Goal: Task Accomplishment & Management: Use online tool/utility

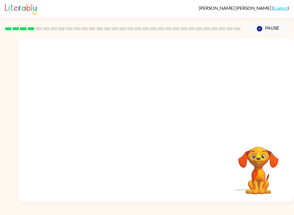
click at [292, 208] on div "[PERSON_NAME] ( Logout ) Pause Pause Your browser must support playing .mp4 fil…" at bounding box center [147, 107] width 294 height 215
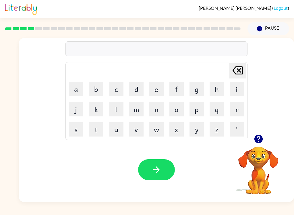
click at [160, 173] on icon "button" at bounding box center [156, 170] width 10 height 10
click at [159, 179] on button "button" at bounding box center [156, 169] width 37 height 21
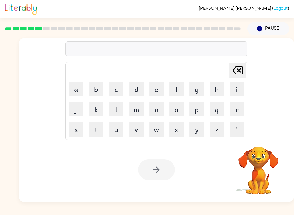
click at [160, 174] on div at bounding box center [156, 169] width 37 height 21
click at [95, 129] on button "t" at bounding box center [96, 129] width 14 height 14
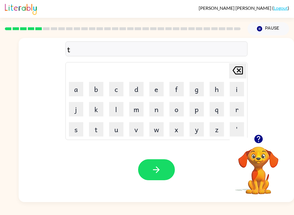
click at [153, 132] on button "w" at bounding box center [156, 129] width 14 height 14
click at [237, 87] on button "i" at bounding box center [237, 89] width 14 height 14
click at [157, 108] on button "n" at bounding box center [156, 109] width 14 height 14
click at [167, 168] on button "button" at bounding box center [156, 169] width 37 height 21
click at [98, 110] on button "k" at bounding box center [96, 109] width 14 height 14
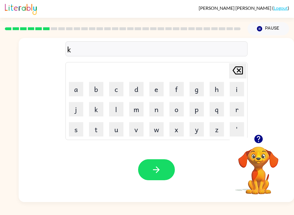
click at [235, 87] on button "i" at bounding box center [237, 89] width 14 height 14
click at [156, 104] on button "n" at bounding box center [156, 109] width 14 height 14
click at [137, 88] on button "d" at bounding box center [136, 89] width 14 height 14
click at [162, 163] on button "button" at bounding box center [156, 169] width 37 height 21
click at [90, 132] on button "t" at bounding box center [96, 129] width 14 height 14
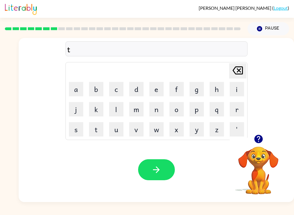
click at [235, 110] on button "r" at bounding box center [237, 109] width 14 height 14
click at [235, 88] on button "i" at bounding box center [237, 89] width 14 height 14
click at [194, 94] on button "g" at bounding box center [197, 89] width 14 height 14
click at [184, 110] on button "o" at bounding box center [177, 109] width 14 height 14
click at [119, 109] on button "l" at bounding box center [116, 109] width 14 height 14
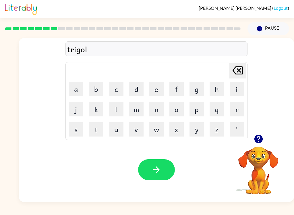
click at [158, 165] on icon "button" at bounding box center [156, 170] width 10 height 10
click at [133, 114] on button "m" at bounding box center [136, 109] width 14 height 14
click at [235, 89] on button "i" at bounding box center [237, 89] width 14 height 14
click at [239, 115] on button "r" at bounding box center [237, 109] width 14 height 14
click at [82, 102] on button "j" at bounding box center [76, 109] width 14 height 14
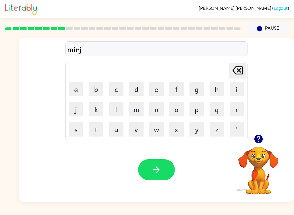
click at [119, 88] on button "c" at bounding box center [116, 89] width 14 height 14
click at [113, 110] on button "l" at bounding box center [116, 109] width 14 height 14
click at [151, 91] on button "e" at bounding box center [156, 89] width 14 height 14
click at [233, 72] on icon at bounding box center [238, 70] width 10 height 8
click at [233, 71] on icon at bounding box center [238, 70] width 10 height 8
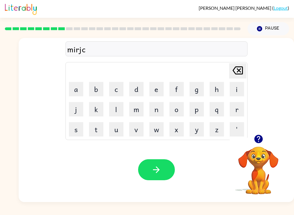
click at [235, 70] on icon "[PERSON_NAME] last character input" at bounding box center [238, 71] width 14 height 14
click at [236, 69] on icon at bounding box center [238, 70] width 10 height 8
click at [236, 110] on button "r" at bounding box center [237, 109] width 14 height 14
click at [83, 88] on button "a" at bounding box center [76, 89] width 14 height 14
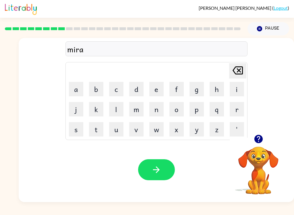
click at [116, 87] on button "c" at bounding box center [116, 89] width 14 height 14
click at [114, 110] on button "l" at bounding box center [116, 109] width 14 height 14
click at [157, 89] on button "e" at bounding box center [156, 89] width 14 height 14
click at [163, 173] on button "button" at bounding box center [156, 169] width 37 height 21
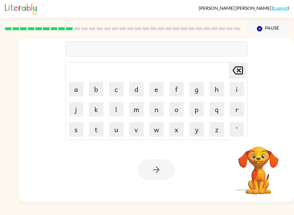
click at [136, 87] on button "d" at bounding box center [136, 89] width 14 height 14
click at [237, 87] on button "i" at bounding box center [237, 89] width 14 height 14
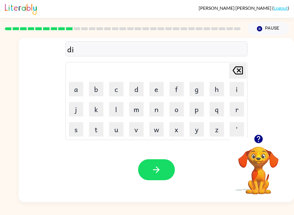
click at [137, 110] on button "m" at bounding box center [136, 109] width 14 height 14
click at [99, 88] on button "b" at bounding box center [96, 89] width 14 height 14
click at [119, 108] on button "l" at bounding box center [116, 109] width 14 height 14
click at [159, 91] on button "e" at bounding box center [156, 89] width 14 height 14
click at [166, 174] on button "button" at bounding box center [156, 169] width 37 height 21
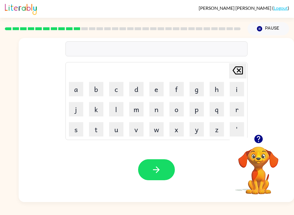
click at [115, 130] on button "u" at bounding box center [116, 129] width 14 height 14
click at [162, 106] on button "n" at bounding box center [156, 109] width 14 height 14
click at [181, 89] on button "f" at bounding box center [177, 89] width 14 height 14
click at [180, 110] on button "o" at bounding box center [177, 109] width 14 height 14
click at [116, 108] on button "l" at bounding box center [116, 109] width 14 height 14
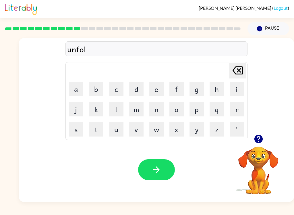
click at [135, 89] on button "d" at bounding box center [136, 89] width 14 height 14
click at [165, 171] on button "button" at bounding box center [156, 169] width 37 height 21
click at [199, 88] on button "g" at bounding box center [197, 89] width 14 height 14
click at [175, 116] on button "o" at bounding box center [177, 109] width 14 height 14
click at [78, 91] on button "a" at bounding box center [76, 89] width 14 height 14
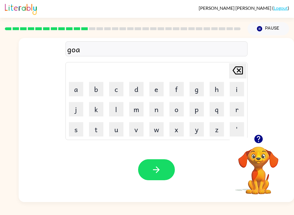
click at [100, 126] on button "t" at bounding box center [96, 129] width 14 height 14
click at [153, 168] on icon "button" at bounding box center [156, 170] width 10 height 10
click at [94, 90] on button "b" at bounding box center [96, 89] width 14 height 14
click at [156, 87] on button "e" at bounding box center [156, 89] width 14 height 14
click at [137, 89] on button "d" at bounding box center [136, 89] width 14 height 14
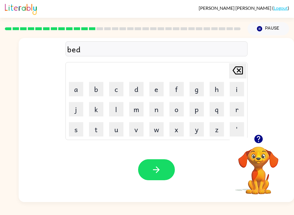
click at [93, 130] on button "t" at bounding box center [96, 129] width 14 height 14
click at [233, 90] on button "i" at bounding box center [237, 89] width 14 height 14
click at [137, 105] on button "m" at bounding box center [136, 109] width 14 height 14
click at [153, 90] on button "e" at bounding box center [156, 89] width 14 height 14
click at [164, 173] on button "button" at bounding box center [156, 169] width 37 height 21
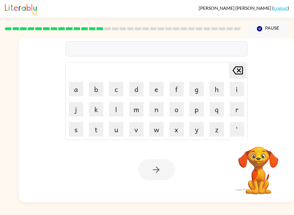
click at [178, 87] on button "f" at bounding box center [177, 89] width 14 height 14
click at [238, 91] on button "i" at bounding box center [237, 89] width 14 height 14
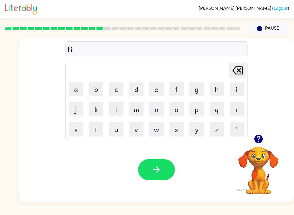
click at [99, 129] on button "t" at bounding box center [96, 129] width 14 height 14
click at [231, 67] on icon "[PERSON_NAME] last character input" at bounding box center [238, 71] width 14 height 14
click at [92, 130] on button "t" at bounding box center [96, 129] width 14 height 14
click at [157, 109] on button "n" at bounding box center [156, 109] width 14 height 14
click at [160, 88] on button "e" at bounding box center [156, 89] width 14 height 14
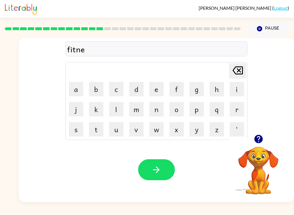
click at [76, 129] on button "s" at bounding box center [76, 129] width 14 height 14
click at [78, 126] on button "s" at bounding box center [76, 129] width 14 height 14
click at [160, 169] on icon "button" at bounding box center [156, 170] width 10 height 10
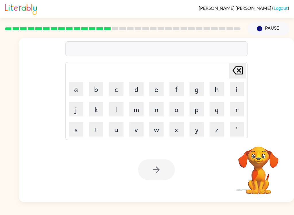
click at [140, 90] on button "d" at bounding box center [136, 89] width 14 height 14
click at [157, 89] on button "e" at bounding box center [156, 89] width 14 height 14
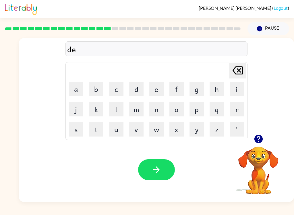
click at [116, 109] on button "l" at bounding box center [116, 109] width 14 height 14
click at [77, 90] on button "a" at bounding box center [76, 89] width 14 height 14
click at [259, 143] on icon "button" at bounding box center [258, 139] width 8 height 8
click at [197, 135] on button "y" at bounding box center [197, 129] width 14 height 14
click at [164, 174] on button "button" at bounding box center [156, 169] width 37 height 21
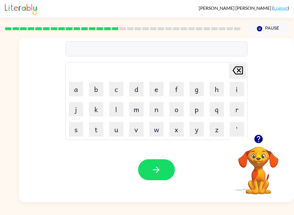
click at [103, 128] on button "t" at bounding box center [96, 129] width 14 height 14
click at [152, 86] on button "e" at bounding box center [156, 89] width 14 height 14
click at [233, 110] on button "r" at bounding box center [237, 109] width 14 height 14
click at [141, 111] on button "m" at bounding box center [136, 109] width 14 height 14
click at [167, 179] on button "button" at bounding box center [156, 169] width 37 height 21
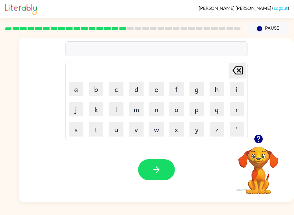
click at [78, 128] on button "s" at bounding box center [76, 129] width 14 height 14
click at [156, 89] on button "e" at bounding box center [156, 89] width 14 height 14
click at [214, 78] on td "[PERSON_NAME] last character input" at bounding box center [156, 71] width 181 height 16
click at [95, 135] on button "t" at bounding box center [96, 129] width 14 height 14
click at [158, 169] on icon "button" at bounding box center [156, 169] width 7 height 7
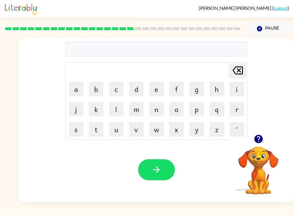
click at [258, 143] on icon "button" at bounding box center [258, 139] width 8 height 8
click at [99, 89] on button "b" at bounding box center [96, 89] width 14 height 14
click at [236, 111] on button "r" at bounding box center [237, 109] width 14 height 14
click at [237, 89] on button "i" at bounding box center [237, 89] width 14 height 14
click at [131, 109] on button "m" at bounding box center [136, 109] width 14 height 14
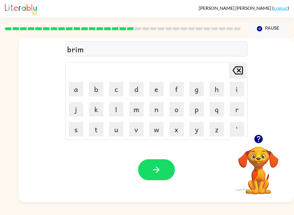
click at [244, 91] on button "i" at bounding box center [237, 89] width 14 height 14
click at [155, 111] on button "n" at bounding box center [156, 109] width 14 height 14
click at [195, 91] on button "g" at bounding box center [197, 89] width 14 height 14
click at [169, 172] on button "button" at bounding box center [156, 169] width 37 height 21
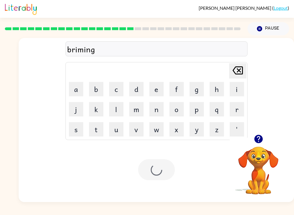
click at [165, 163] on div at bounding box center [156, 169] width 37 height 21
click at [198, 110] on button "p" at bounding box center [197, 109] width 14 height 14
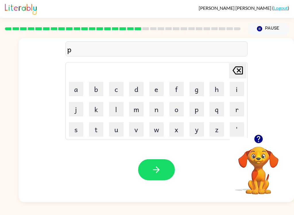
click at [117, 109] on button "l" at bounding box center [116, 109] width 14 height 14
click at [76, 92] on button "a" at bounding box center [76, 89] width 14 height 14
click at [77, 131] on button "s" at bounding box center [76, 129] width 14 height 14
click at [99, 129] on button "t" at bounding box center [96, 129] width 14 height 14
click at [234, 93] on button "i" at bounding box center [237, 89] width 14 height 14
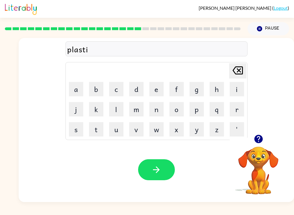
click at [116, 94] on button "c" at bounding box center [116, 89] width 14 height 14
click at [162, 167] on button "button" at bounding box center [156, 169] width 37 height 21
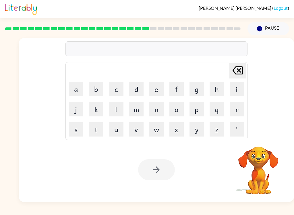
click at [134, 89] on button "d" at bounding box center [136, 89] width 14 height 14
click at [239, 87] on button "i" at bounding box center [237, 89] width 14 height 14
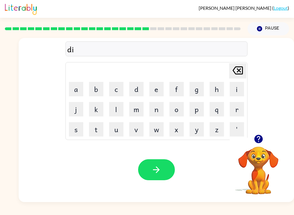
click at [78, 130] on button "s" at bounding box center [76, 129] width 14 height 14
click at [197, 110] on button "p" at bounding box center [197, 109] width 14 height 14
click at [115, 111] on button "l" at bounding box center [116, 109] width 14 height 14
click at [81, 90] on button "a" at bounding box center [76, 89] width 14 height 14
click at [195, 136] on button "y" at bounding box center [197, 129] width 14 height 14
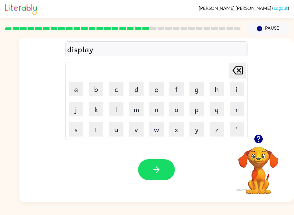
click at [163, 174] on button "button" at bounding box center [156, 169] width 37 height 21
click at [136, 91] on button "d" at bounding box center [136, 89] width 14 height 14
click at [117, 132] on button "u" at bounding box center [116, 129] width 14 height 14
click at [79, 128] on button "s" at bounding box center [76, 129] width 14 height 14
click at [100, 131] on button "t" at bounding box center [96, 129] width 14 height 14
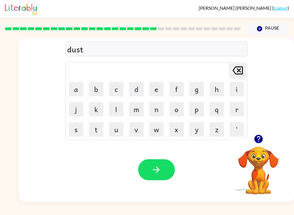
click at [178, 110] on button "o" at bounding box center [177, 109] width 14 height 14
click at [159, 110] on button "n" at bounding box center [156, 109] width 14 height 14
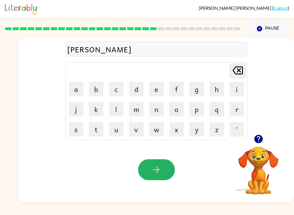
click at [161, 173] on icon "button" at bounding box center [156, 170] width 10 height 10
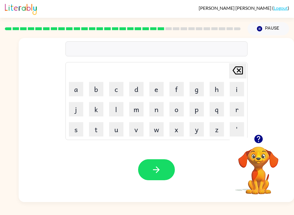
click at [258, 135] on icon "button" at bounding box center [259, 139] width 10 height 10
click at [79, 124] on button "s" at bounding box center [76, 129] width 14 height 14
click at [161, 89] on button "e" at bounding box center [156, 89] width 14 height 14
click at [160, 110] on button "n" at bounding box center [156, 109] width 14 height 14
click at [97, 130] on button "t" at bounding box center [96, 129] width 14 height 14
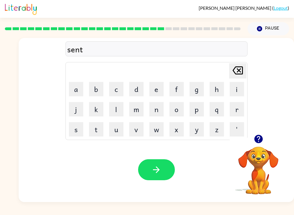
click at [156, 90] on button "e" at bounding box center [156, 89] width 14 height 14
click at [195, 111] on button "p" at bounding box center [197, 109] width 14 height 14
click at [160, 90] on button "e" at bounding box center [156, 89] width 14 height 14
click at [155, 85] on button "e" at bounding box center [156, 89] width 14 height 14
click at [137, 91] on button "d" at bounding box center [136, 89] width 14 height 14
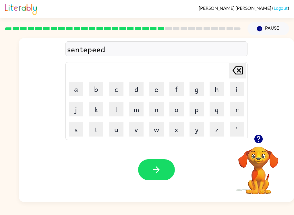
click at [158, 168] on icon "button" at bounding box center [156, 169] width 7 height 7
click at [236, 110] on button "r" at bounding box center [237, 109] width 14 height 14
click at [76, 80] on td "a" at bounding box center [76, 89] width 20 height 20
click at [74, 92] on button "a" at bounding box center [76, 89] width 14 height 14
click at [235, 90] on button "i" at bounding box center [237, 89] width 14 height 14
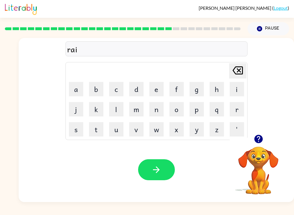
click at [162, 107] on button "n" at bounding box center [156, 109] width 14 height 14
click at [118, 93] on button "c" at bounding box center [116, 89] width 14 height 14
click at [174, 113] on button "o" at bounding box center [177, 109] width 14 height 14
click at [74, 89] on button "a" at bounding box center [76, 89] width 14 height 14
click at [96, 129] on button "t" at bounding box center [96, 129] width 14 height 14
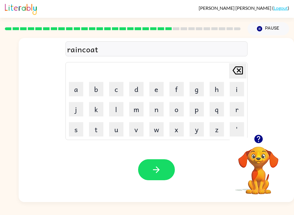
click at [156, 167] on icon "button" at bounding box center [156, 170] width 10 height 10
click at [258, 141] on icon "button" at bounding box center [258, 139] width 8 height 8
click at [139, 104] on button "m" at bounding box center [136, 109] width 14 height 14
click at [78, 89] on button "a" at bounding box center [76, 89] width 14 height 14
click at [232, 111] on button "r" at bounding box center [237, 109] width 14 height 14
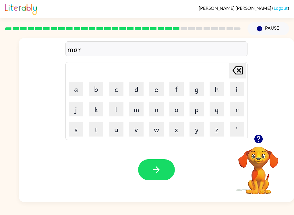
click at [153, 88] on button "e" at bounding box center [156, 89] width 14 height 14
click at [239, 107] on button "r" at bounding box center [237, 109] width 14 height 14
click at [237, 67] on icon at bounding box center [238, 70] width 10 height 8
click at [233, 72] on icon at bounding box center [238, 70] width 10 height 8
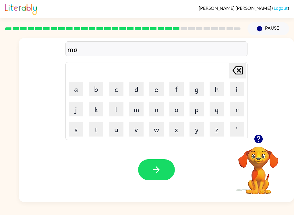
click at [233, 72] on icon at bounding box center [238, 70] width 10 height 8
click at [79, 86] on button "a" at bounding box center [76, 89] width 14 height 14
click at [239, 110] on button "r" at bounding box center [237, 109] width 14 height 14
click at [94, 107] on button "k" at bounding box center [96, 109] width 14 height 14
click at [151, 86] on button "e" at bounding box center [156, 89] width 14 height 14
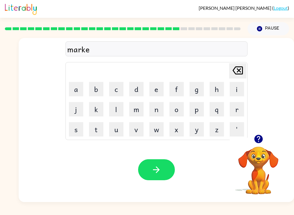
click at [236, 107] on button "r" at bounding box center [237, 109] width 14 height 14
click at [159, 176] on button "button" at bounding box center [156, 169] width 37 height 21
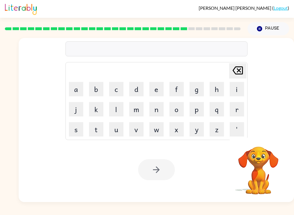
click at [80, 86] on button "a" at bounding box center [76, 89] width 14 height 14
click at [141, 129] on button "v" at bounding box center [136, 129] width 14 height 14
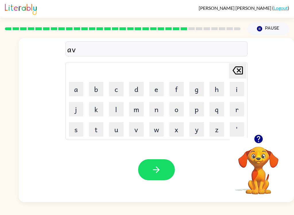
click at [74, 85] on button "a" at bounding box center [76, 89] width 14 height 14
click at [157, 112] on button "n" at bounding box center [156, 109] width 14 height 14
click at [116, 84] on button "c" at bounding box center [116, 89] width 14 height 14
click at [223, 89] on button "h" at bounding box center [217, 89] width 14 height 14
click at [237, 68] on icon "[PERSON_NAME] last character input" at bounding box center [238, 71] width 14 height 14
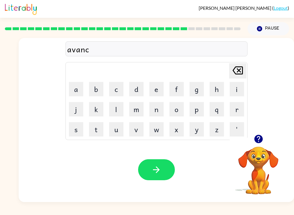
click at [237, 94] on button "i" at bounding box center [237, 89] width 14 height 14
click at [160, 110] on button "n" at bounding box center [156, 109] width 14 height 14
click at [199, 88] on button "g" at bounding box center [197, 89] width 14 height 14
click at [156, 168] on icon "button" at bounding box center [156, 170] width 10 height 10
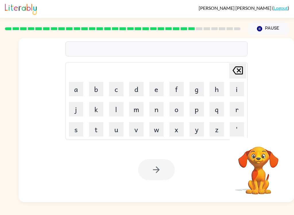
click at [199, 88] on button "g" at bounding box center [197, 89] width 14 height 14
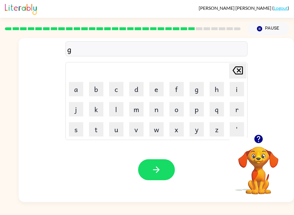
click at [178, 114] on button "o" at bounding box center [177, 109] width 14 height 14
click at [90, 98] on td "b" at bounding box center [97, 89] width 20 height 20
click at [97, 88] on button "b" at bounding box center [96, 89] width 14 height 14
click at [118, 110] on button "l" at bounding box center [116, 109] width 14 height 14
click at [236, 85] on button "i" at bounding box center [237, 89] width 14 height 14
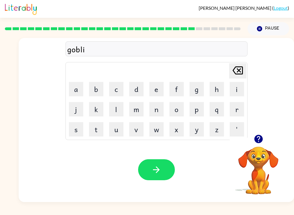
click at [158, 108] on button "n" at bounding box center [156, 109] width 14 height 14
click at [156, 167] on icon "button" at bounding box center [156, 170] width 10 height 10
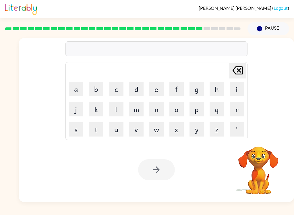
click at [195, 88] on button "g" at bounding box center [197, 89] width 14 height 14
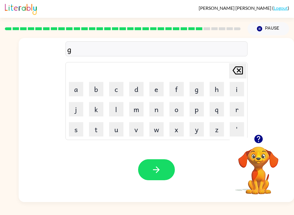
click at [179, 110] on button "o" at bounding box center [177, 109] width 14 height 14
click at [101, 86] on button "b" at bounding box center [96, 89] width 14 height 14
click at [160, 88] on button "e" at bounding box center [156, 89] width 14 height 14
click at [236, 110] on button "r" at bounding box center [237, 109] width 14 height 14
click at [137, 108] on button "m" at bounding box center [136, 109] width 14 height 14
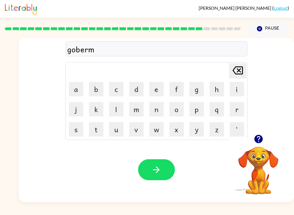
click at [156, 90] on button "e" at bounding box center [156, 89] width 14 height 14
click at [152, 107] on button "n" at bounding box center [156, 109] width 14 height 14
click at [82, 134] on button "s" at bounding box center [76, 129] width 14 height 14
click at [238, 71] on icon at bounding box center [238, 70] width 10 height 8
click at [94, 126] on button "t" at bounding box center [96, 129] width 14 height 14
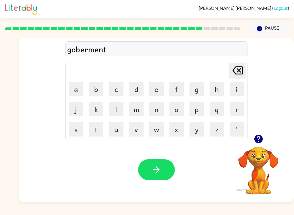
click at [163, 167] on button "button" at bounding box center [156, 169] width 37 height 21
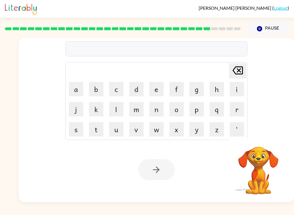
click at [81, 131] on button "s" at bounding box center [76, 129] width 14 height 14
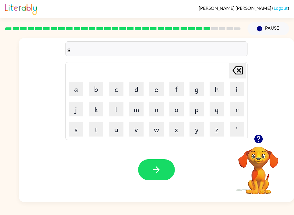
click at [95, 127] on button "t" at bounding box center [96, 129] width 14 height 14
click at [170, 87] on button "f" at bounding box center [177, 89] width 14 height 14
click at [233, 71] on icon "[PERSON_NAME] last character input" at bounding box center [238, 71] width 14 height 14
click at [239, 109] on button "r" at bounding box center [237, 109] width 14 height 14
click at [158, 89] on button "e" at bounding box center [156, 89] width 14 height 14
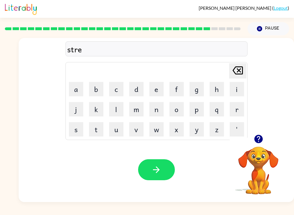
click at [235, 87] on button "i" at bounding box center [237, 89] width 14 height 14
click at [156, 116] on button "n" at bounding box center [156, 109] width 14 height 14
click at [200, 86] on button "g" at bounding box center [197, 89] width 14 height 14
click at [216, 88] on button "h" at bounding box center [217, 89] width 14 height 14
click at [162, 165] on button "button" at bounding box center [156, 169] width 37 height 21
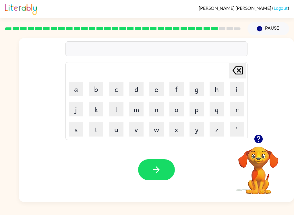
click at [80, 126] on button "s" at bounding box center [76, 129] width 14 height 14
click at [200, 109] on button "p" at bounding box center [197, 109] width 14 height 14
click at [162, 88] on button "e" at bounding box center [156, 89] width 14 height 14
click at [232, 74] on icon "[PERSON_NAME] last character input" at bounding box center [238, 71] width 14 height 14
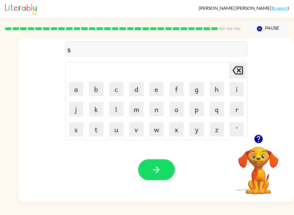
click at [217, 89] on button "h" at bounding box center [217, 89] width 14 height 14
click at [75, 84] on button "a" at bounding box center [76, 89] width 14 height 14
click at [213, 112] on button "q" at bounding box center [217, 109] width 14 height 14
click at [241, 70] on icon "[PERSON_NAME] last character input" at bounding box center [238, 71] width 14 height 14
click at [204, 107] on button "p" at bounding box center [197, 109] width 14 height 14
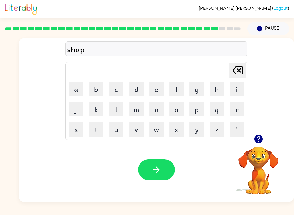
click at [157, 88] on button "e" at bounding box center [156, 89] width 14 height 14
click at [152, 164] on button "button" at bounding box center [156, 169] width 37 height 21
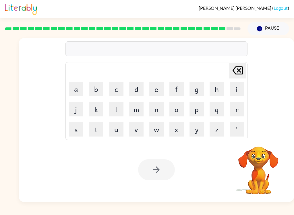
click at [158, 85] on button "e" at bounding box center [156, 89] width 14 height 14
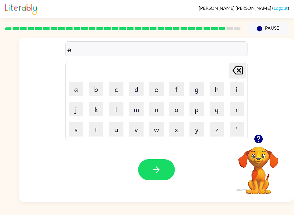
click at [176, 130] on button "x" at bounding box center [177, 129] width 14 height 14
click at [158, 87] on button "e" at bounding box center [156, 89] width 14 height 14
click at [118, 107] on button "l" at bounding box center [116, 109] width 14 height 14
click at [160, 88] on button "e" at bounding box center [156, 89] width 14 height 14
click at [159, 108] on button "n" at bounding box center [156, 109] width 14 height 14
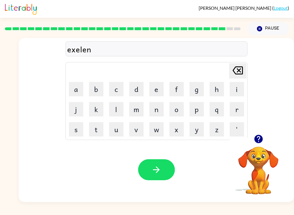
click at [95, 132] on button "t" at bounding box center [96, 129] width 14 height 14
click at [161, 177] on button "button" at bounding box center [156, 169] width 37 height 21
click at [260, 140] on icon "button" at bounding box center [258, 139] width 8 height 8
click at [79, 111] on button "j" at bounding box center [76, 109] width 14 height 14
click at [176, 109] on button "o" at bounding box center [177, 109] width 14 height 14
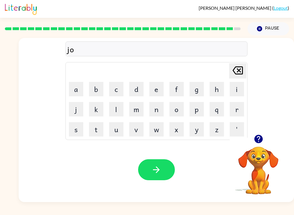
click at [97, 88] on button "b" at bounding box center [96, 89] width 14 height 14
click at [236, 111] on button "r" at bounding box center [237, 109] width 14 height 14
click at [200, 88] on button "g" at bounding box center [197, 89] width 14 height 14
click at [143, 87] on button "d" at bounding box center [136, 89] width 14 height 14
click at [238, 69] on icon "[PERSON_NAME] last character input" at bounding box center [238, 71] width 14 height 14
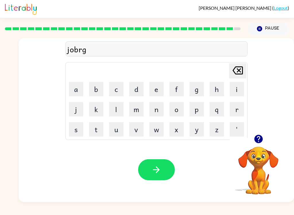
click at [160, 88] on button "e" at bounding box center [156, 89] width 14 height 14
click at [236, 112] on button "r" at bounding box center [237, 109] width 14 height 14
click at [162, 158] on div "Your browser must support playing .mp4 files to use Literably. Please try using…" at bounding box center [157, 169] width 276 height 65
click at [155, 166] on icon "button" at bounding box center [156, 170] width 10 height 10
